Goal: Check status: Check status

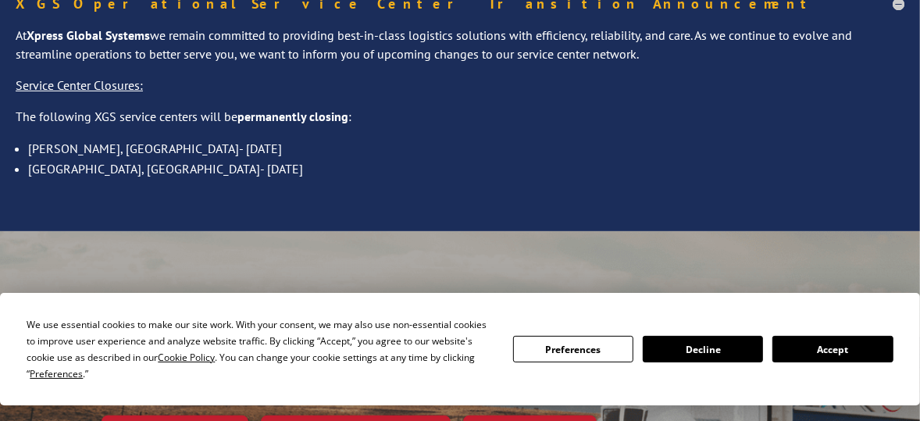
scroll to position [156, 0]
click at [821, 345] on button "Accept" at bounding box center [832, 349] width 120 height 27
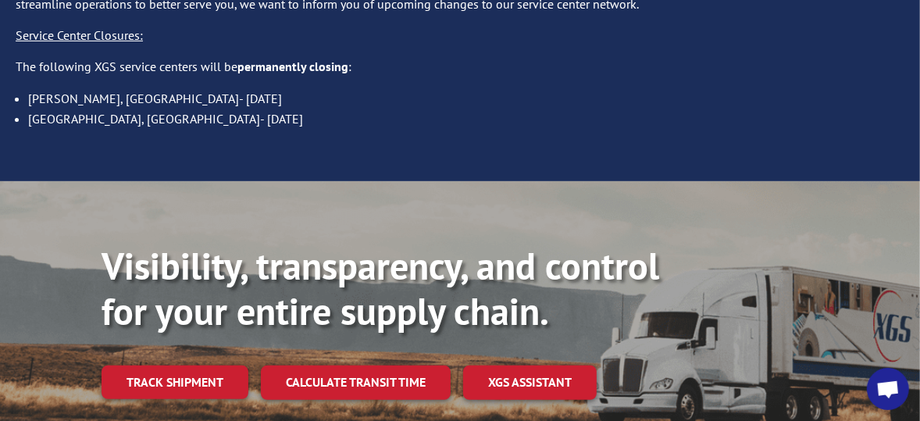
scroll to position [234, 0]
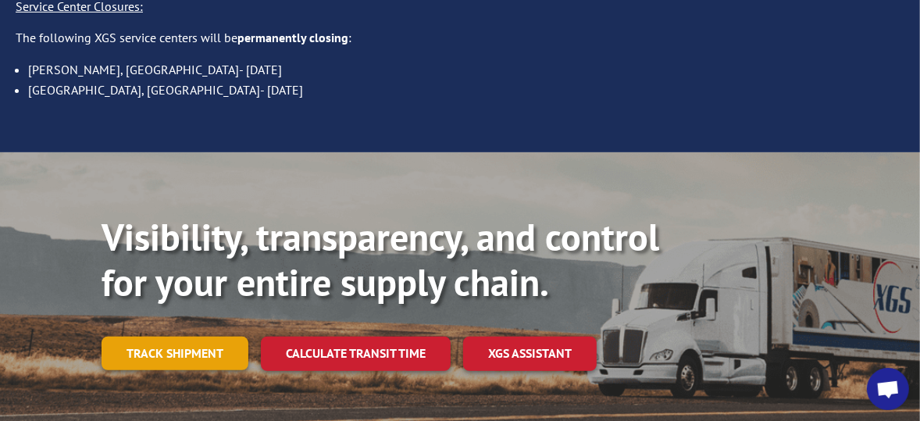
click at [209, 337] on link "Track shipment" at bounding box center [175, 353] width 147 height 33
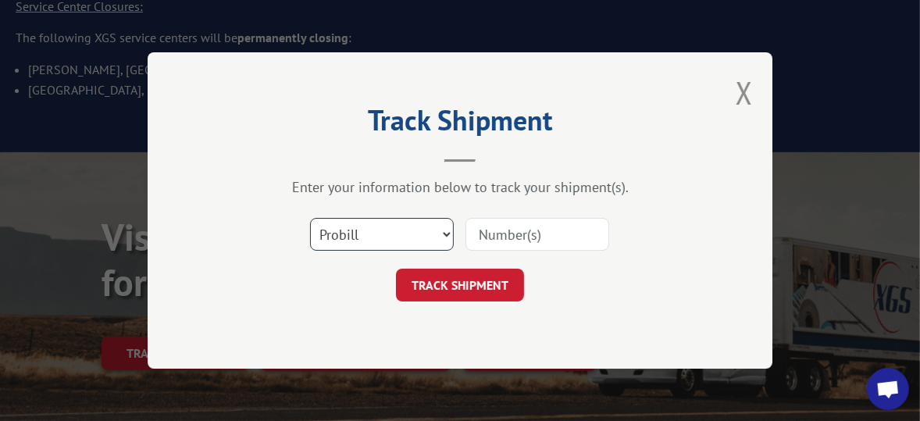
click at [415, 233] on select "Select category... Probill BOL PO" at bounding box center [382, 234] width 144 height 33
select select "bol"
click at [310, 218] on select "Select category... Probill BOL PO" at bounding box center [382, 234] width 144 height 33
click at [536, 216] on div at bounding box center [537, 234] width 144 height 36
click at [513, 230] on input at bounding box center [537, 234] width 144 height 33
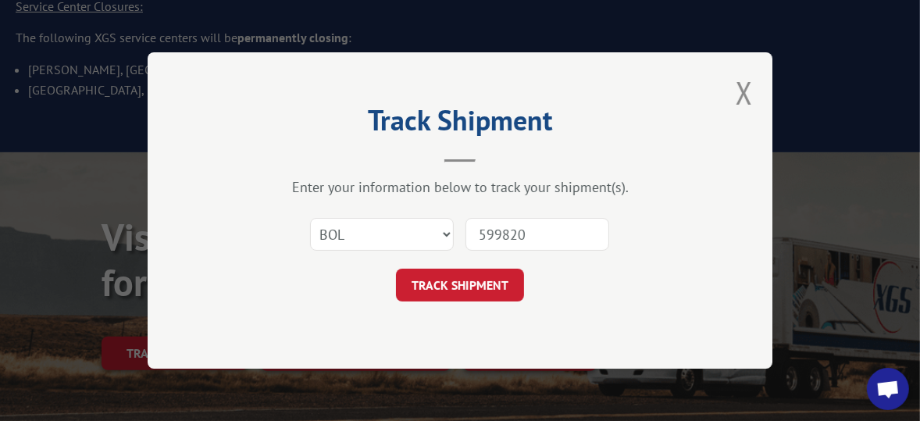
type input "5998203"
click button "TRACK SHIPMENT" at bounding box center [460, 285] width 128 height 33
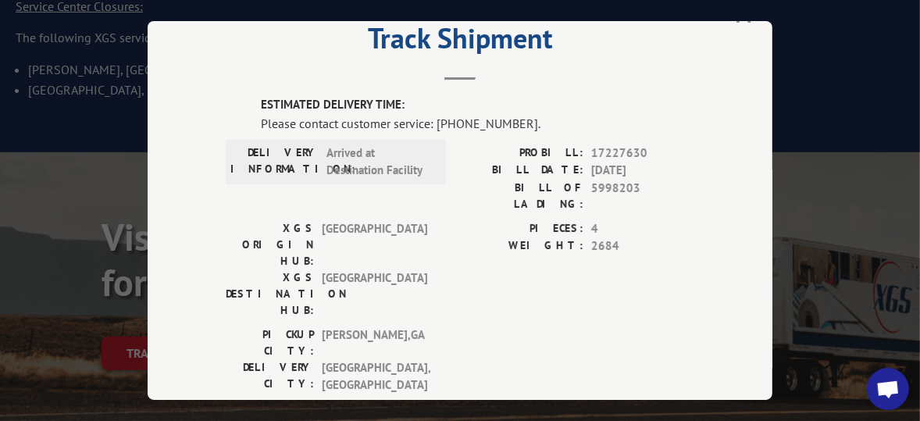
scroll to position [156, 0]
